Goal: Communication & Community: Answer question/provide support

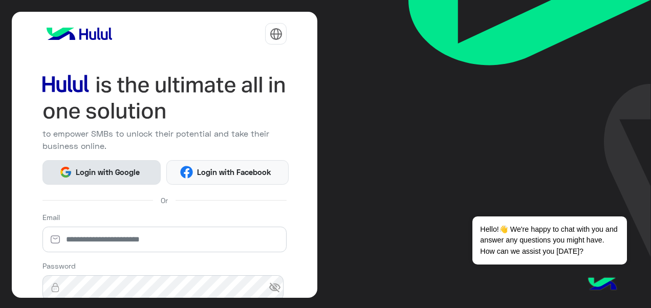
click at [112, 171] on span "Login with Google" at bounding box center [108, 172] width 72 height 12
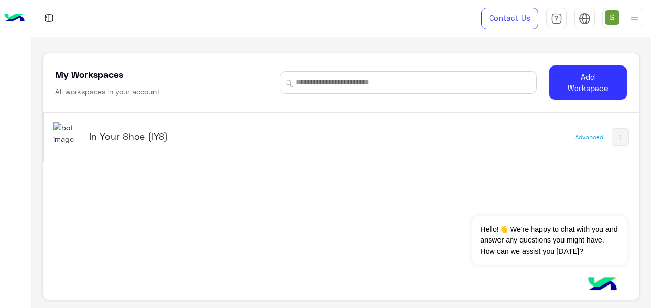
click at [238, 144] on div "In Your Shoe (IYS)" at bounding box center [225, 137] width 345 height 30
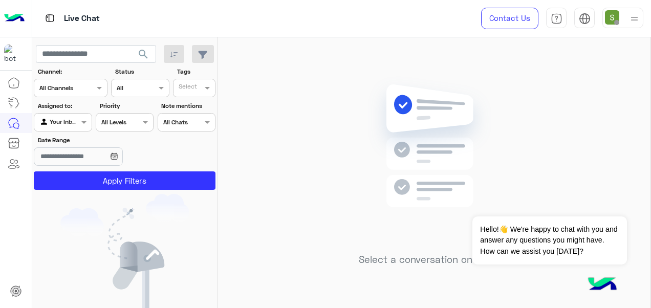
click at [628, 21] on img at bounding box center [634, 18] width 13 height 13
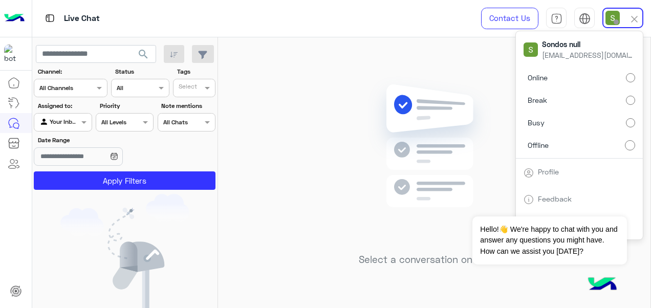
click at [614, 75] on label "Online" at bounding box center [580, 78] width 112 height 18
click at [449, 98] on img at bounding box center [434, 161] width 148 height 170
